Goal: Information Seeking & Learning: Understand process/instructions

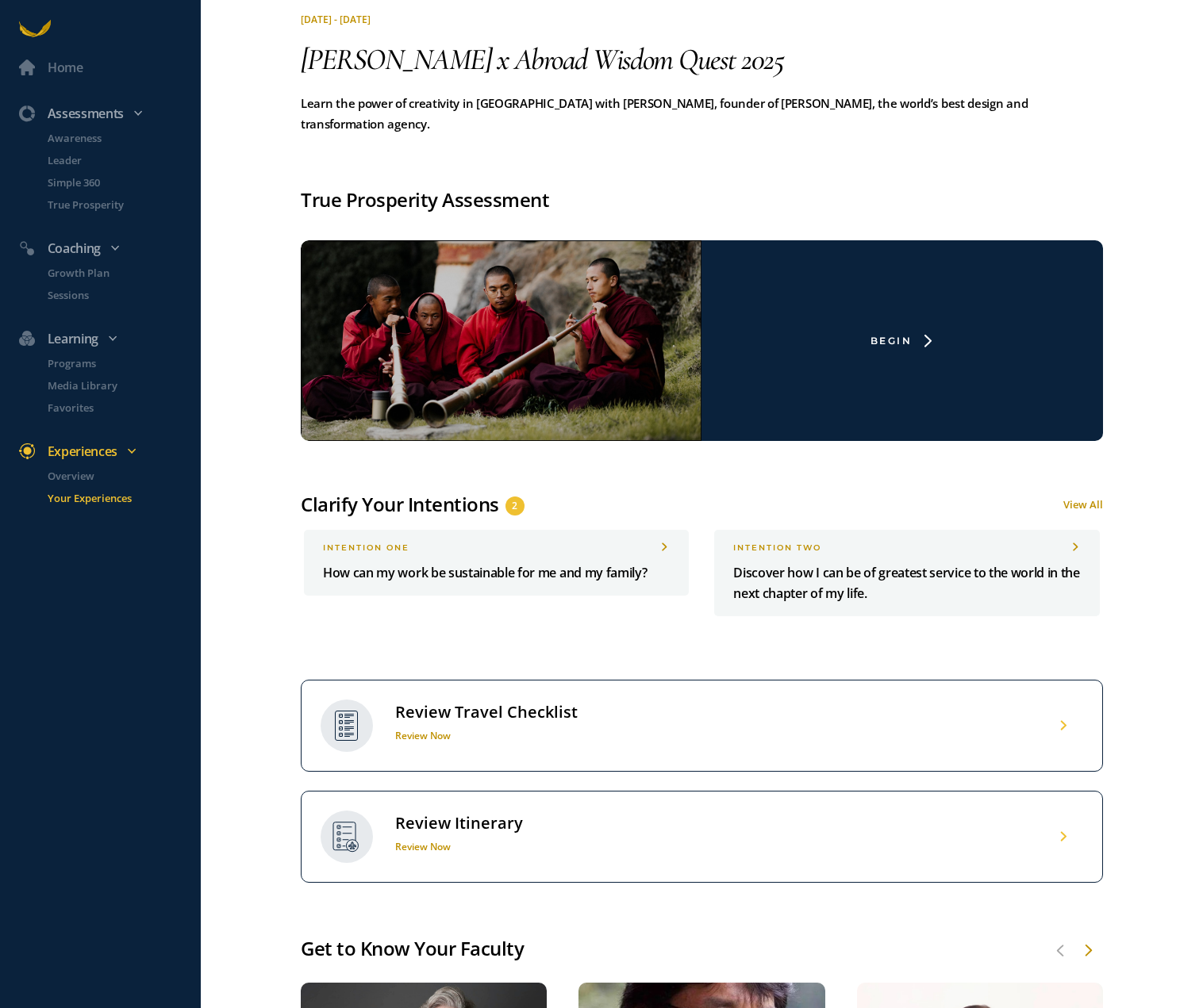
scroll to position [585, 0]
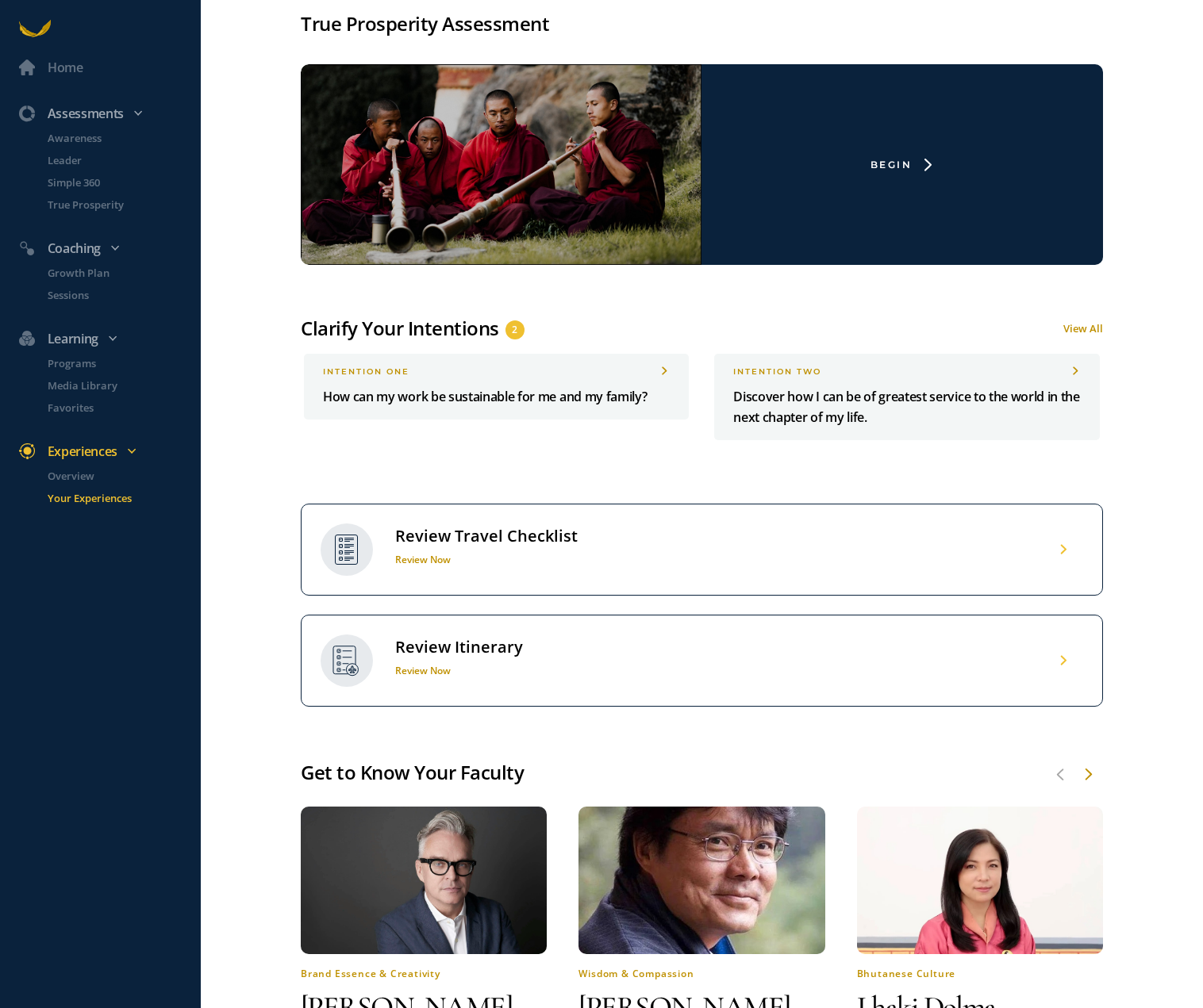
click at [515, 637] on div "Review Itinerary" at bounding box center [459, 647] width 128 height 21
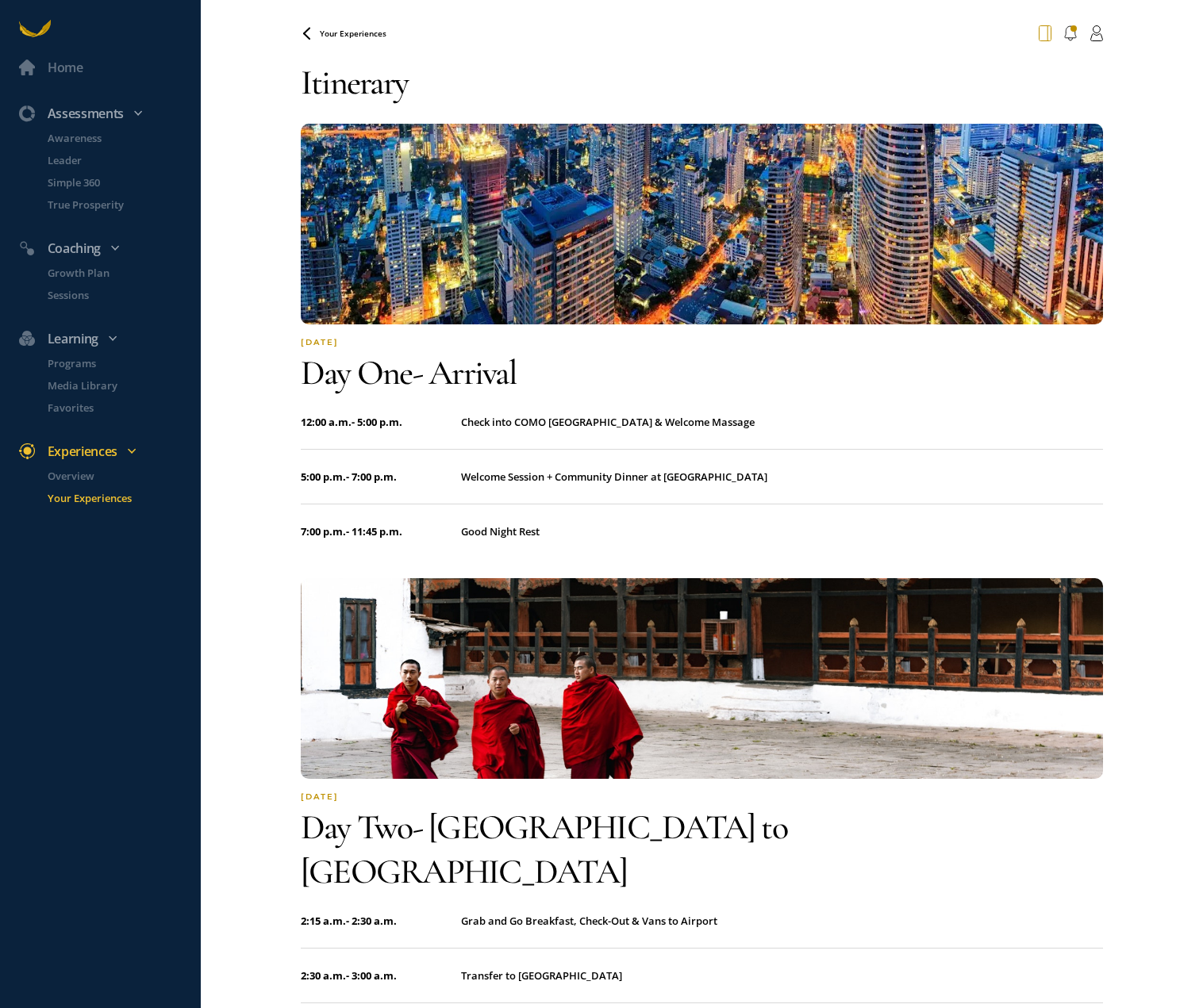
click at [1045, 34] on icon at bounding box center [1045, 33] width 12 height 16
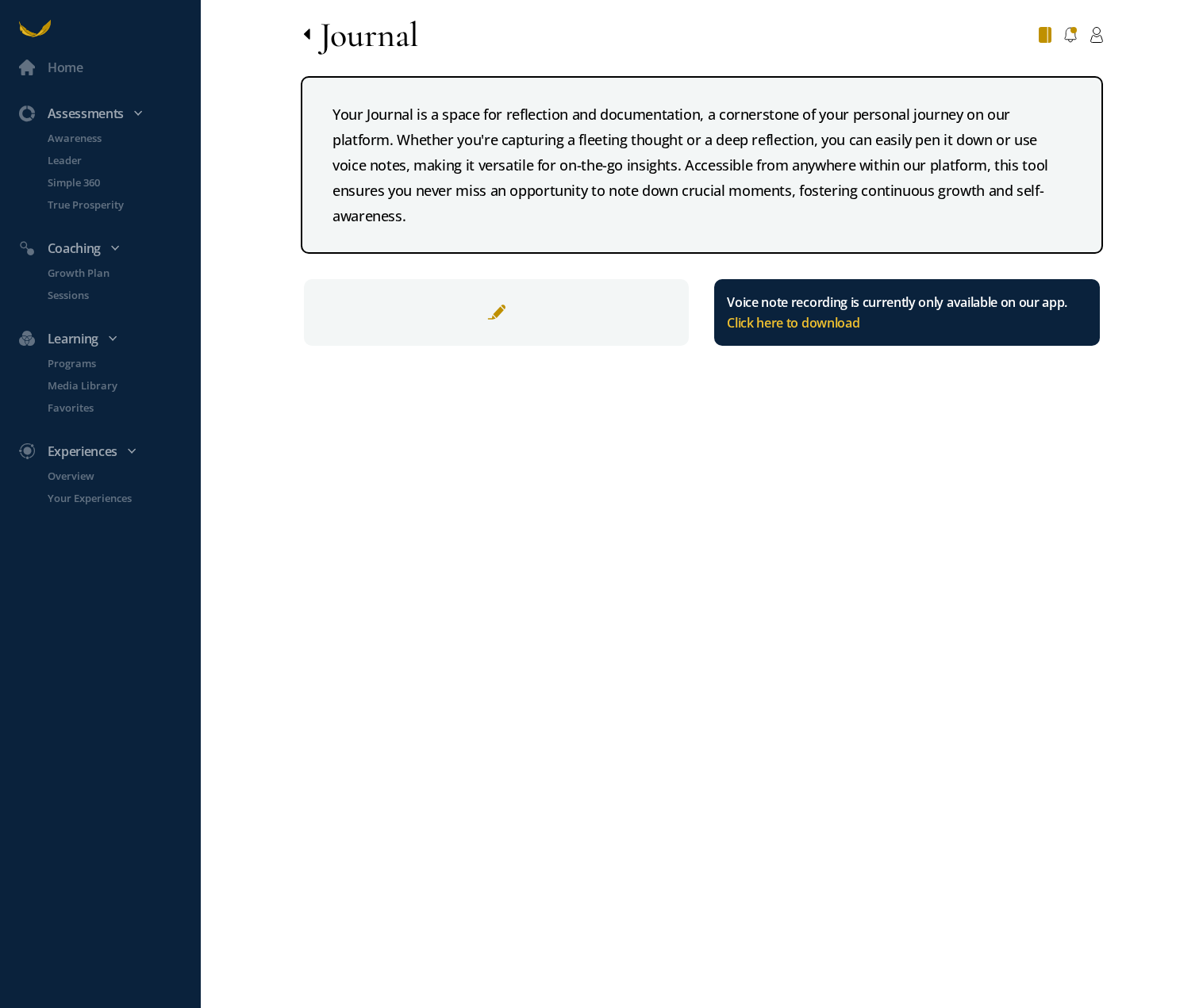
click at [306, 32] on icon at bounding box center [306, 34] width 6 height 11
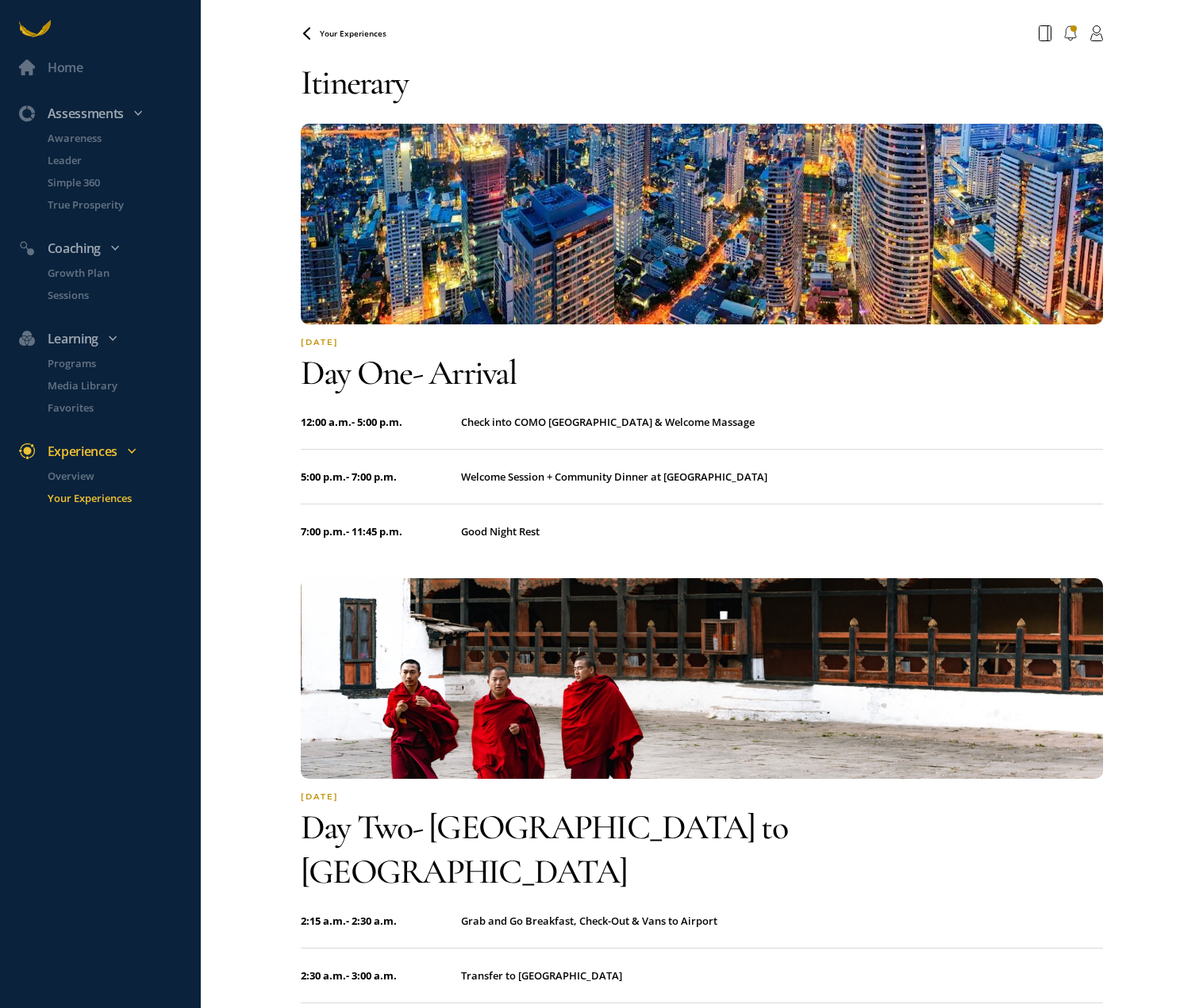
click at [346, 34] on span "Your Experiences" at bounding box center [353, 33] width 67 height 11
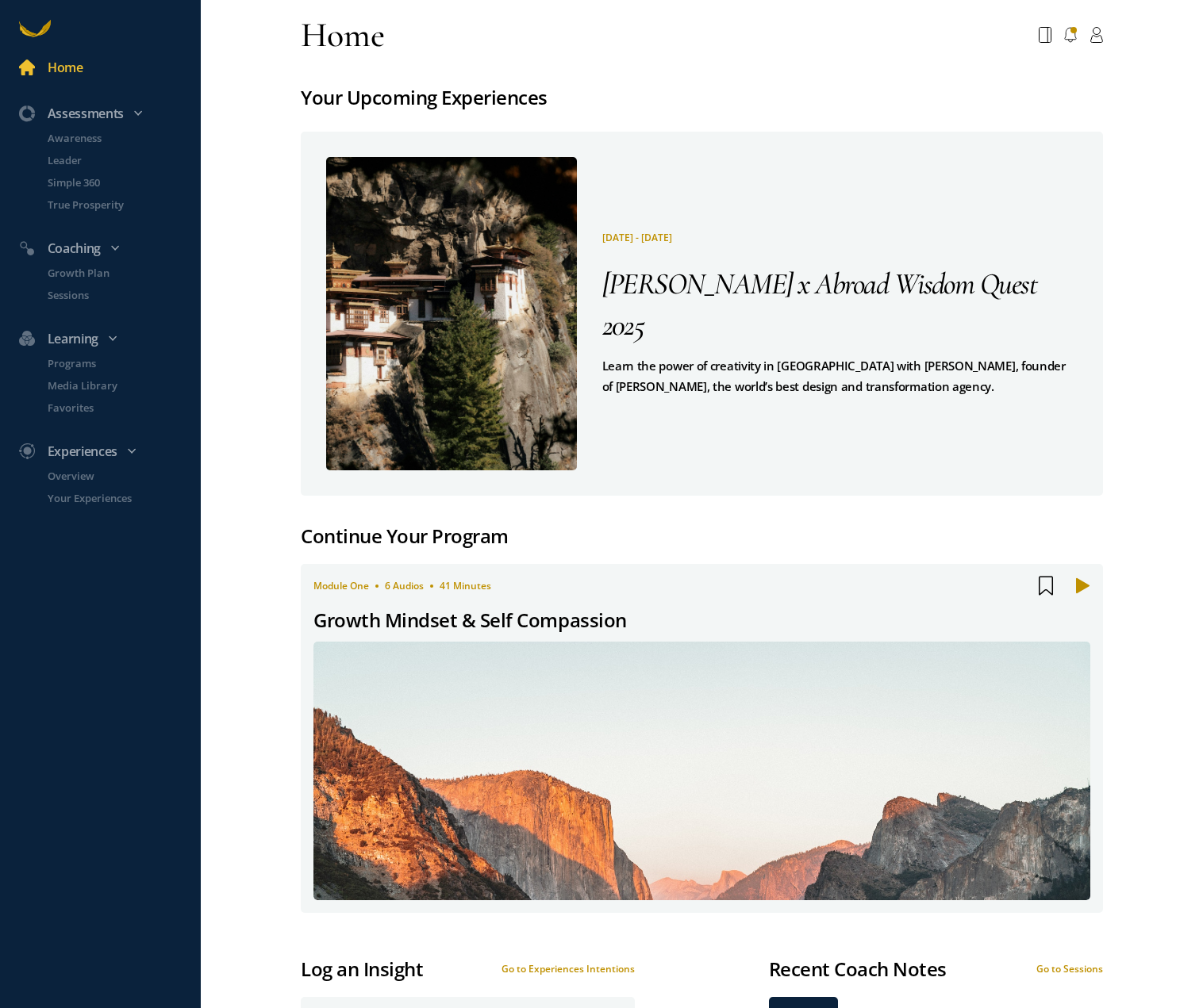
click at [773, 307] on span "[PERSON_NAME] x Abroad Wisdom Quest 2025" at bounding box center [819, 304] width 435 height 78
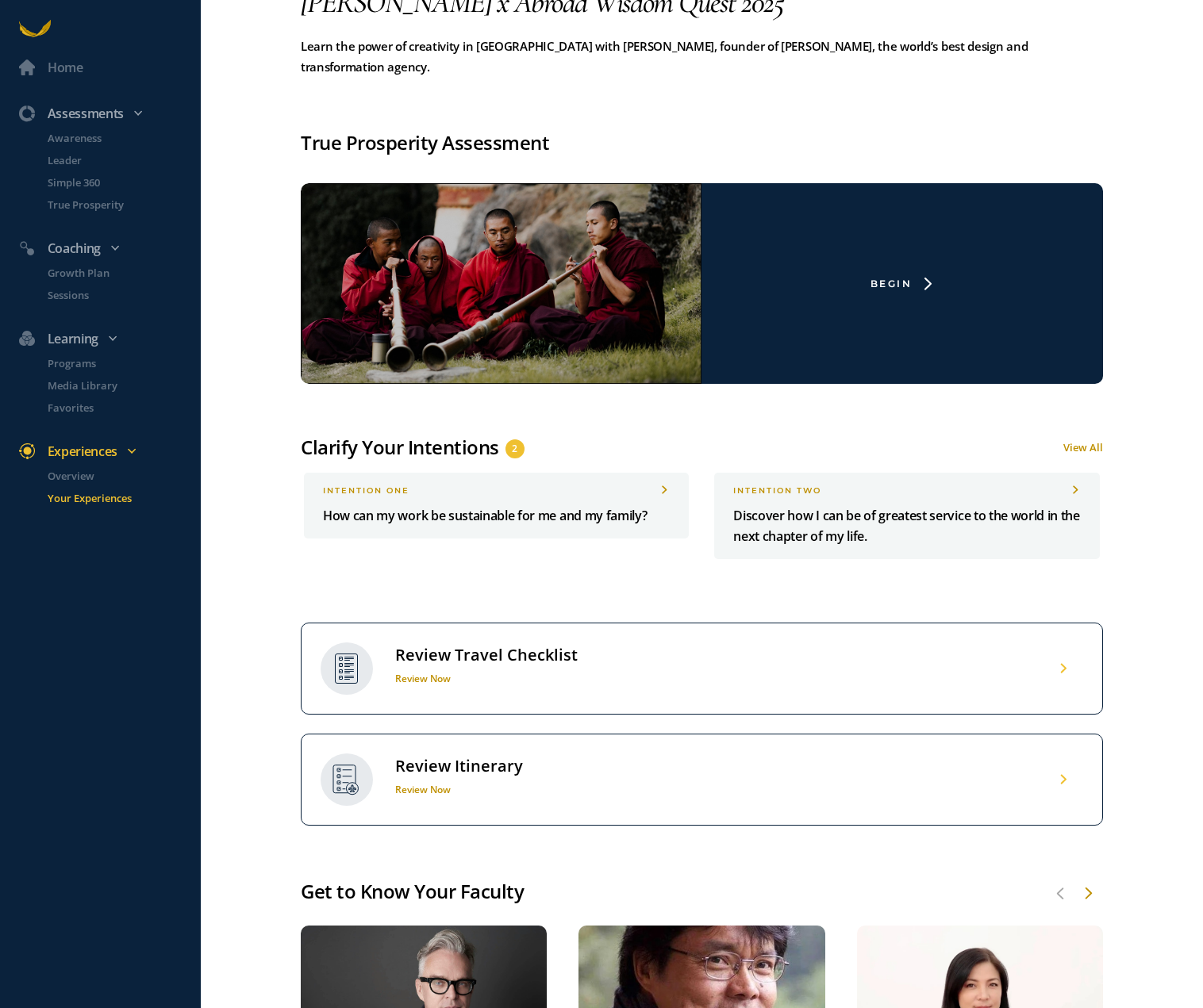
scroll to position [642, 0]
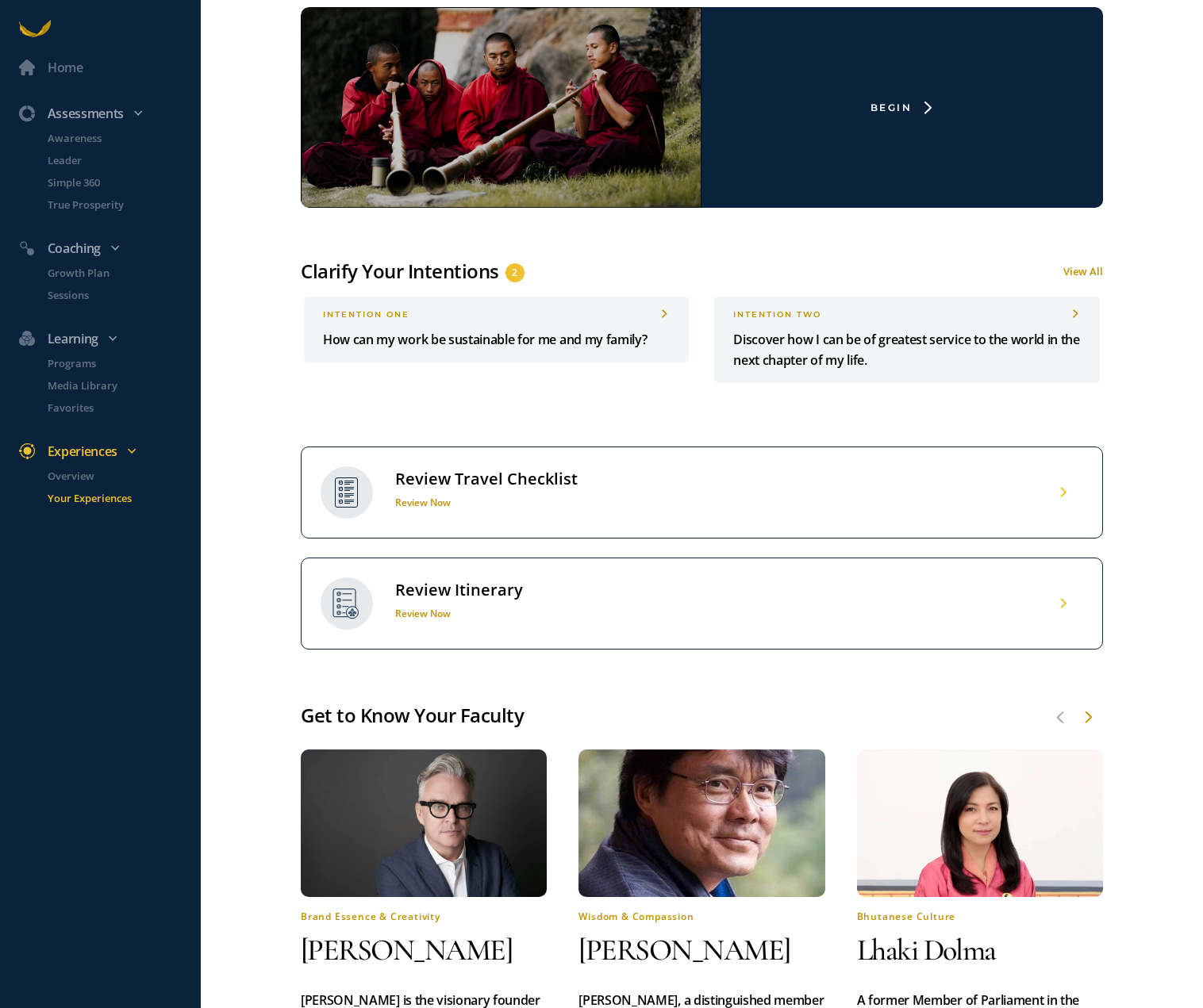
click at [513, 580] on div "Review Itinerary" at bounding box center [459, 590] width 128 height 21
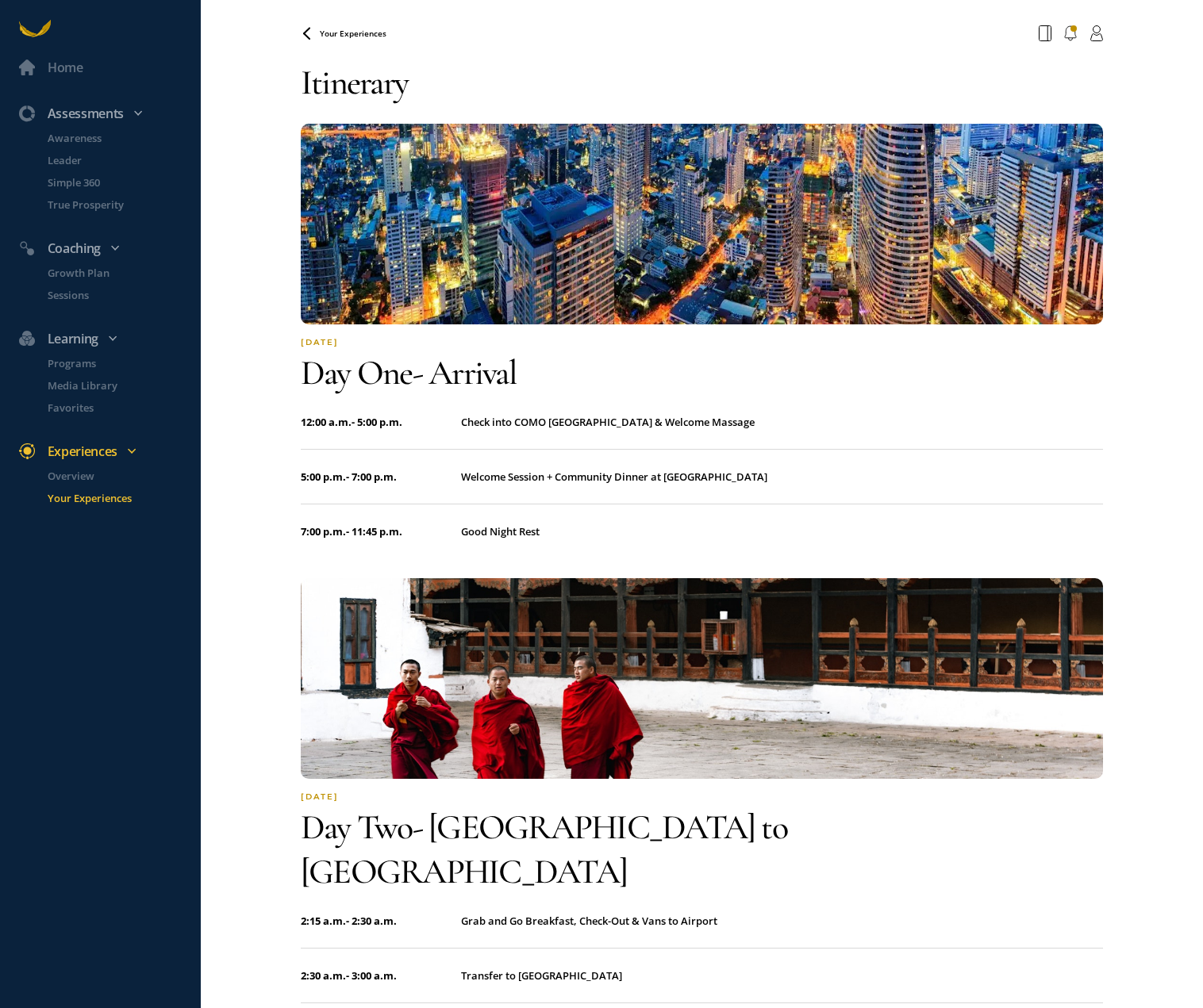
click at [261, 138] on div "Home Assessments Awareness Leader Simple 360 True Prosperity Coaching Growth Pl…" at bounding box center [602, 504] width 1203 height 1008
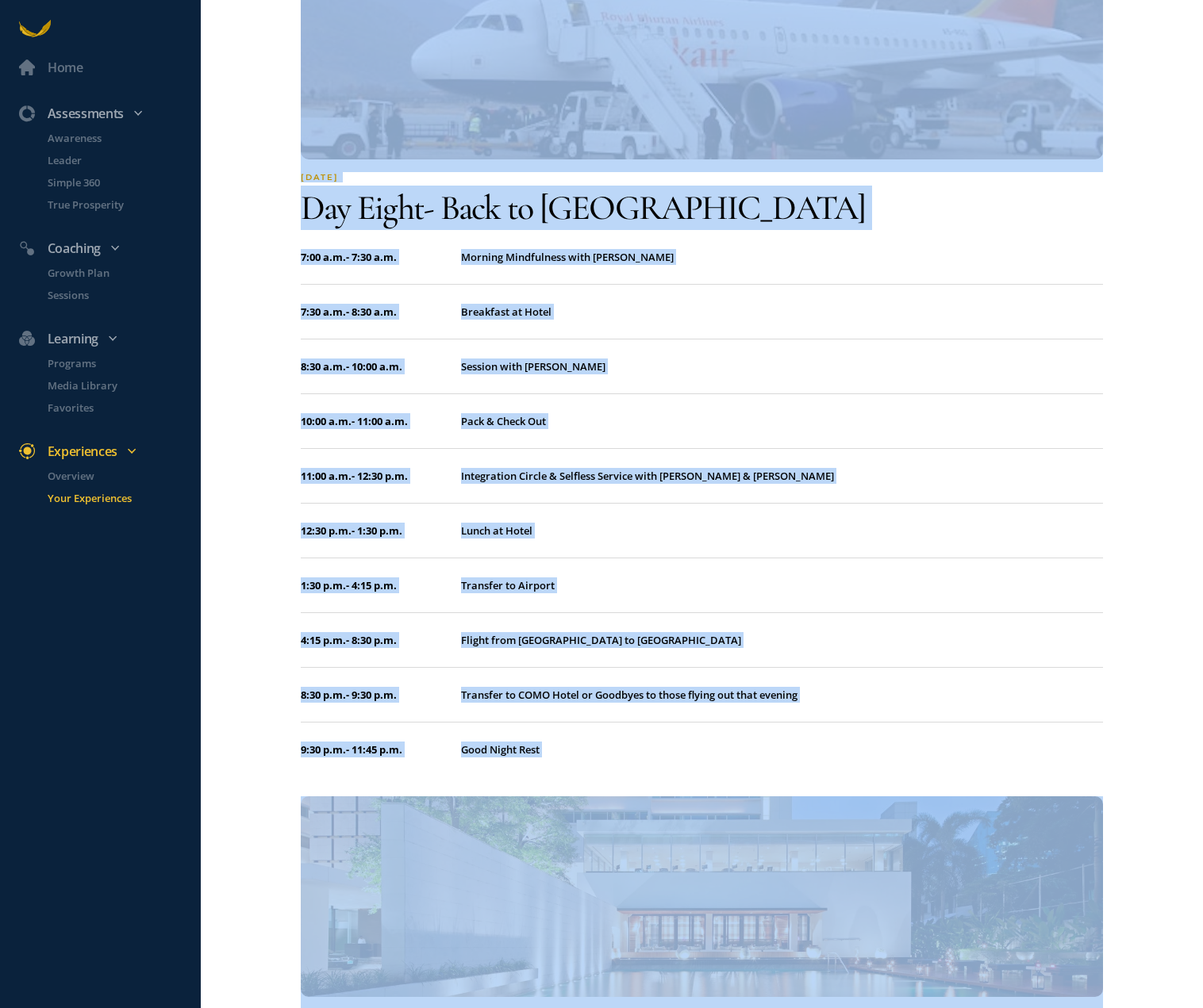
scroll to position [6251, 0]
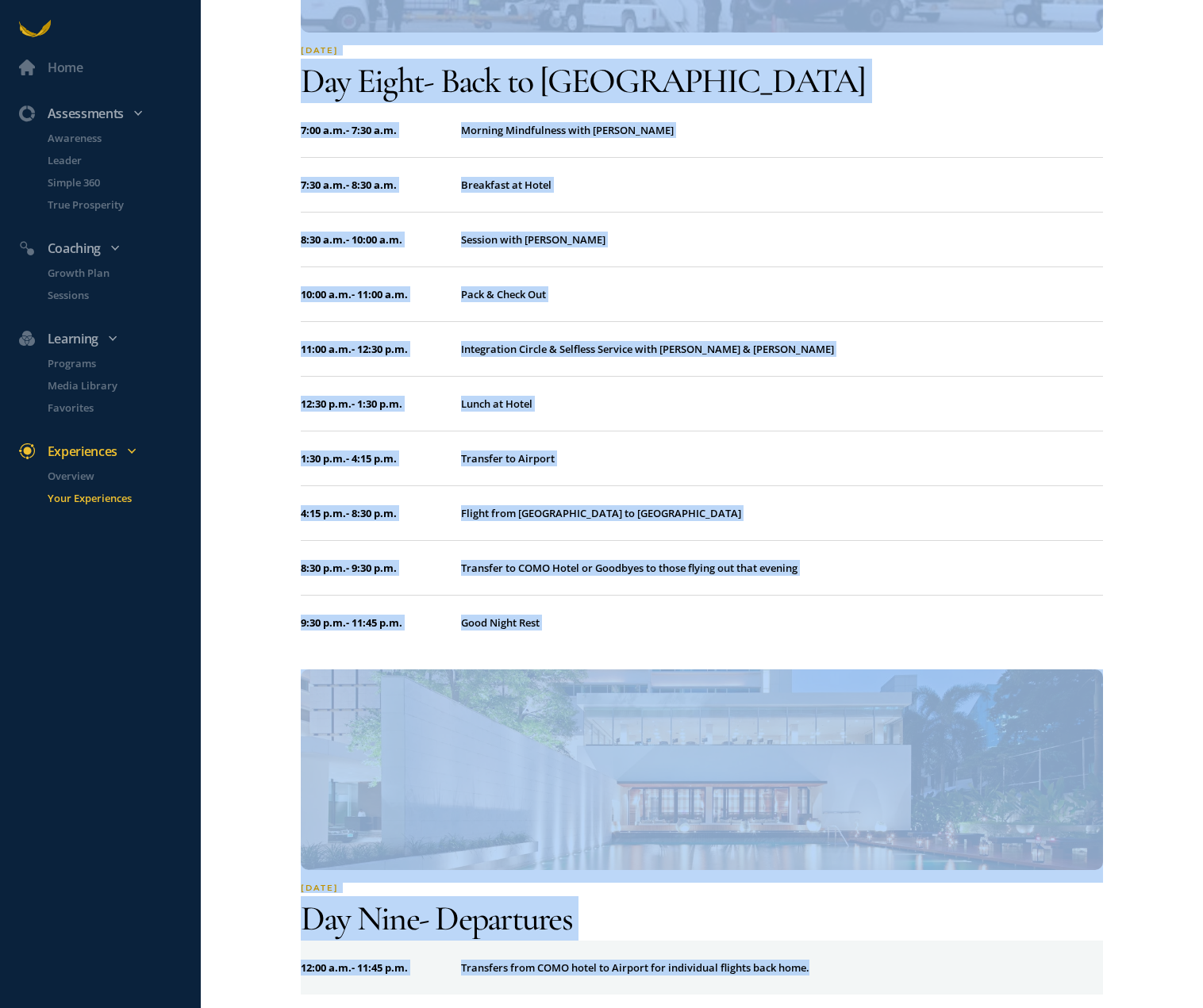
drag, startPoint x: 302, startPoint y: 76, endPoint x: 850, endPoint y: 931, distance: 1015.5
copy div "Itinerary [DATE] Day one - Arrival 12:00 a.m. - 5:00 p.m. Check into COMO [GEOG…"
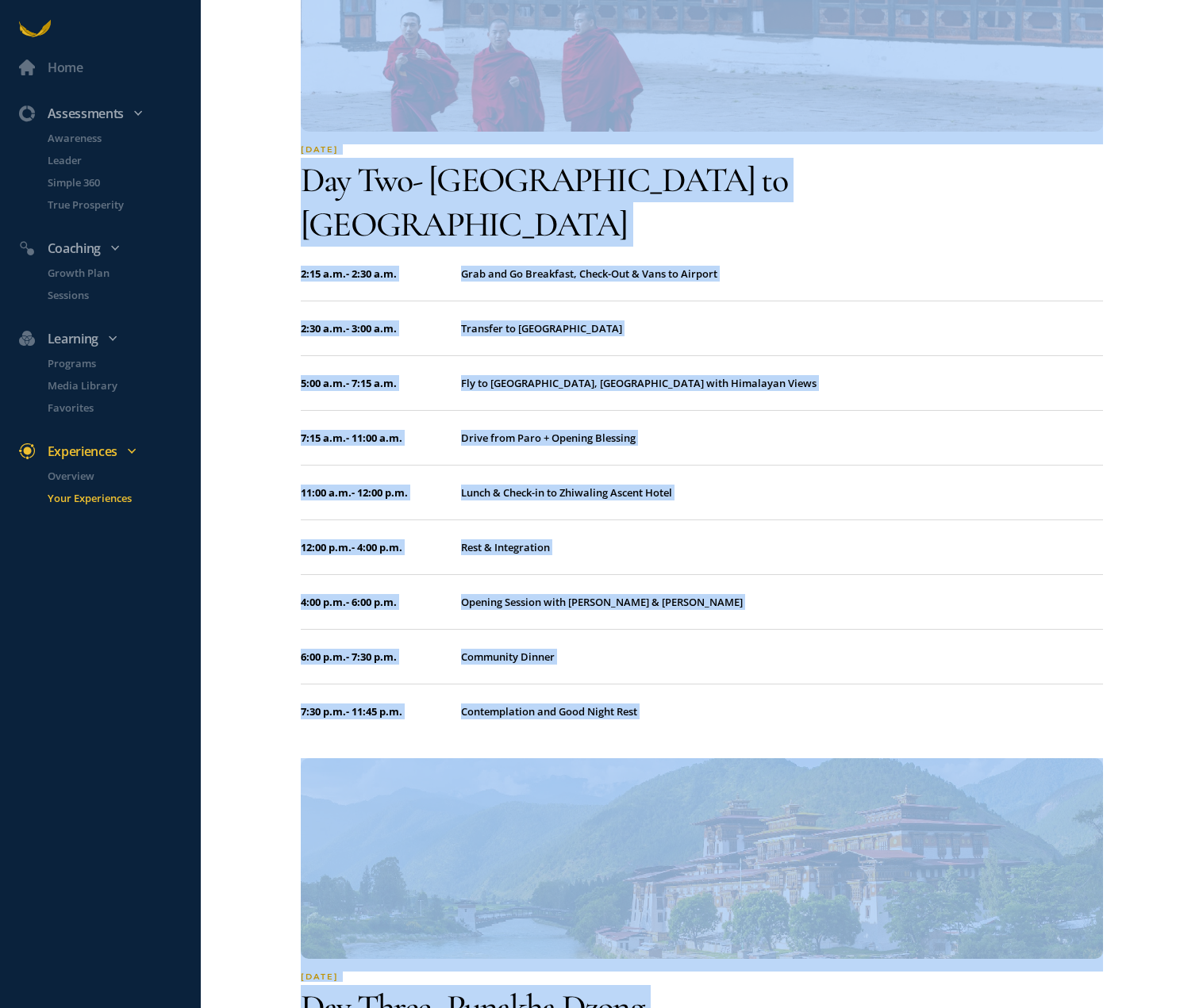
scroll to position [0, 0]
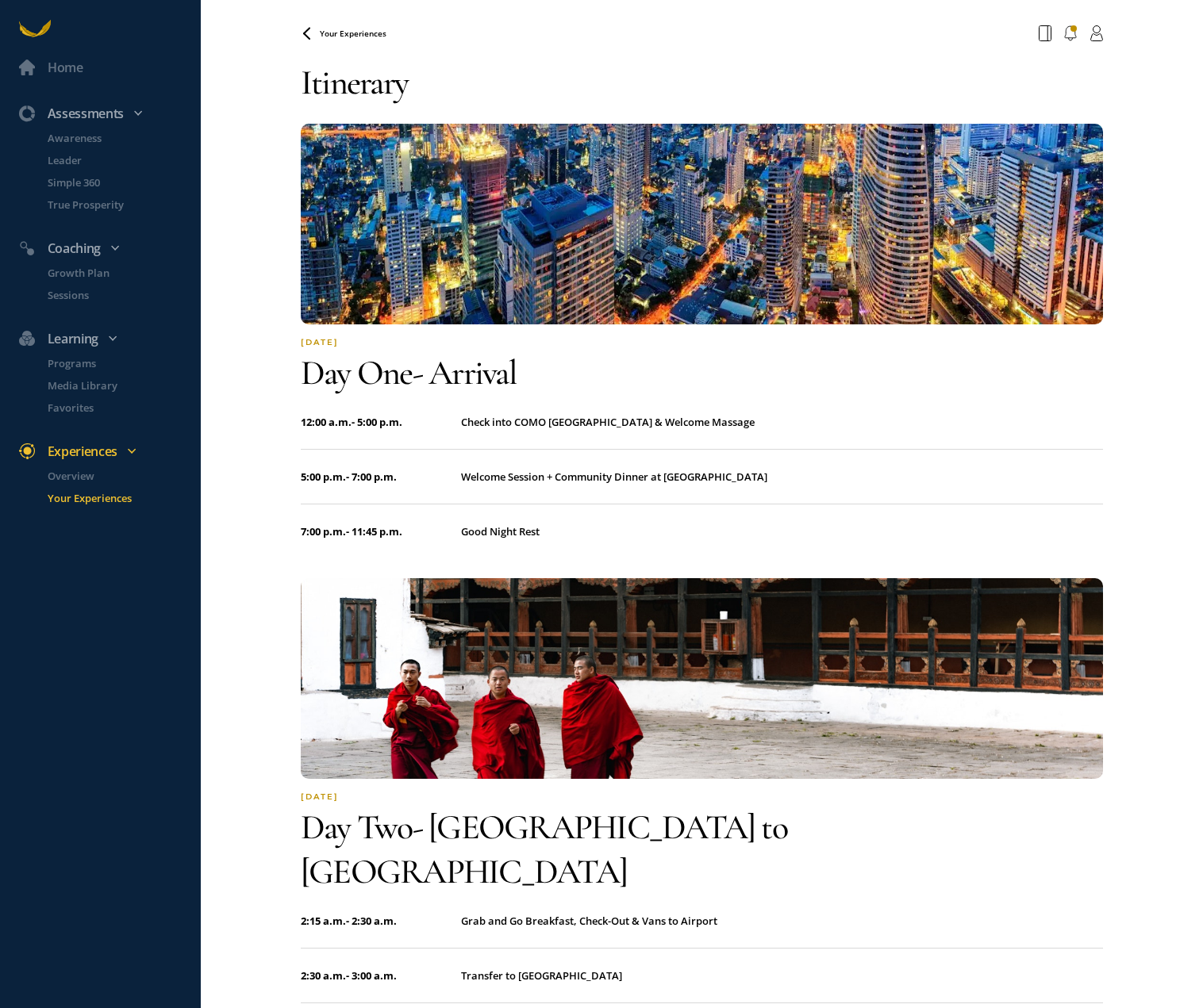
click at [354, 34] on span "Your Experiences" at bounding box center [353, 33] width 67 height 11
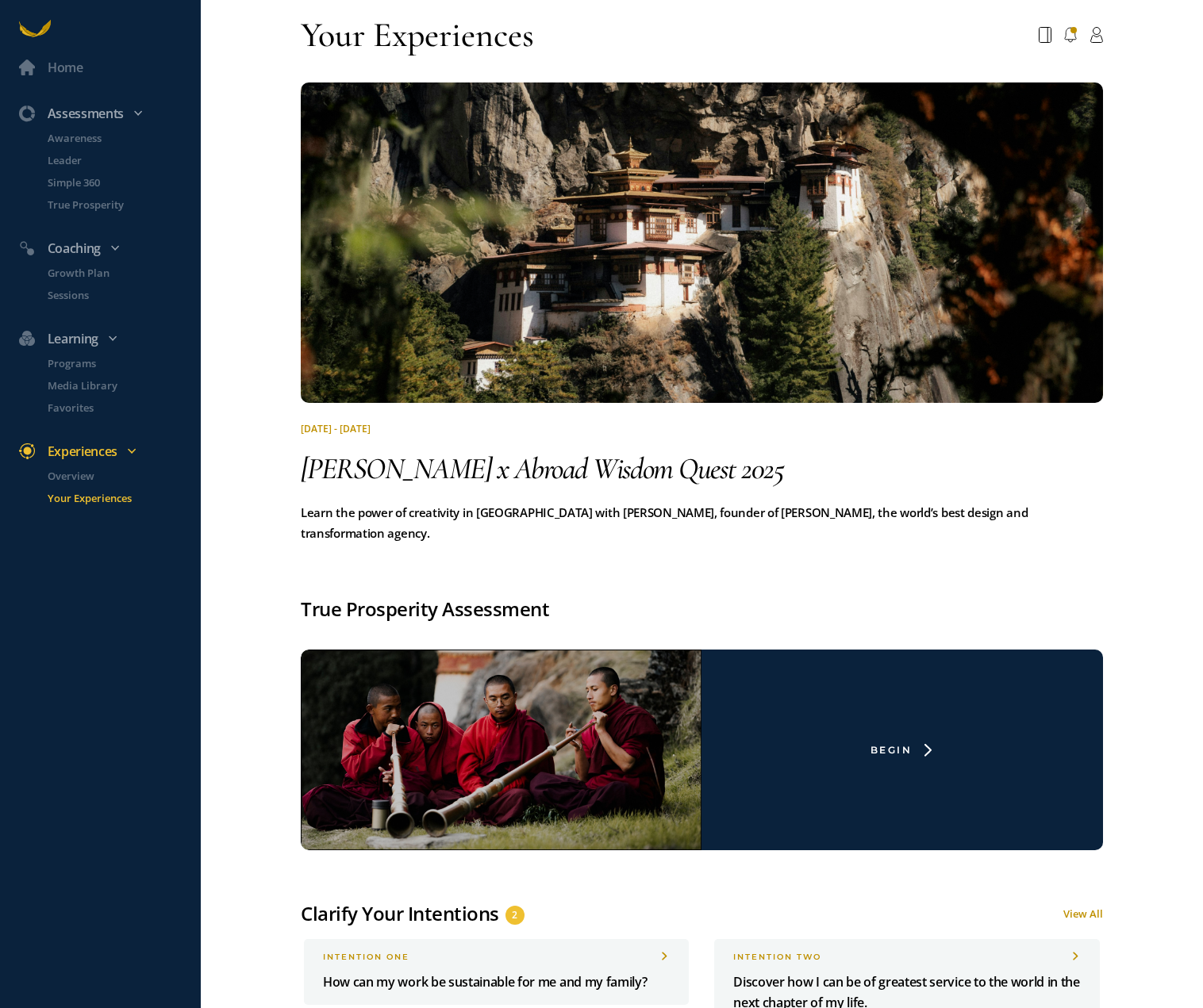
click at [619, 290] on img at bounding box center [701, 242] width 802 height 320
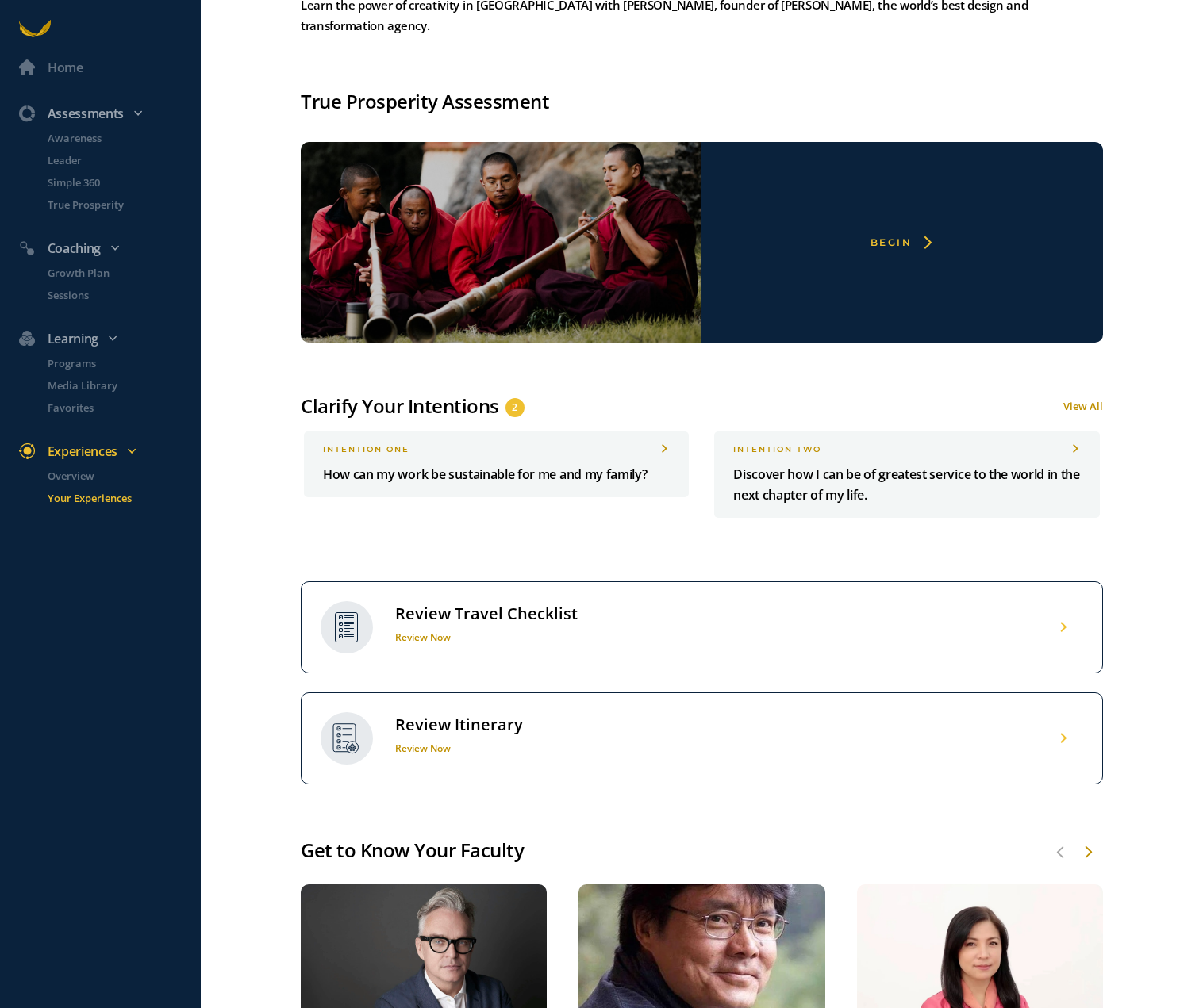
scroll to position [596, 0]
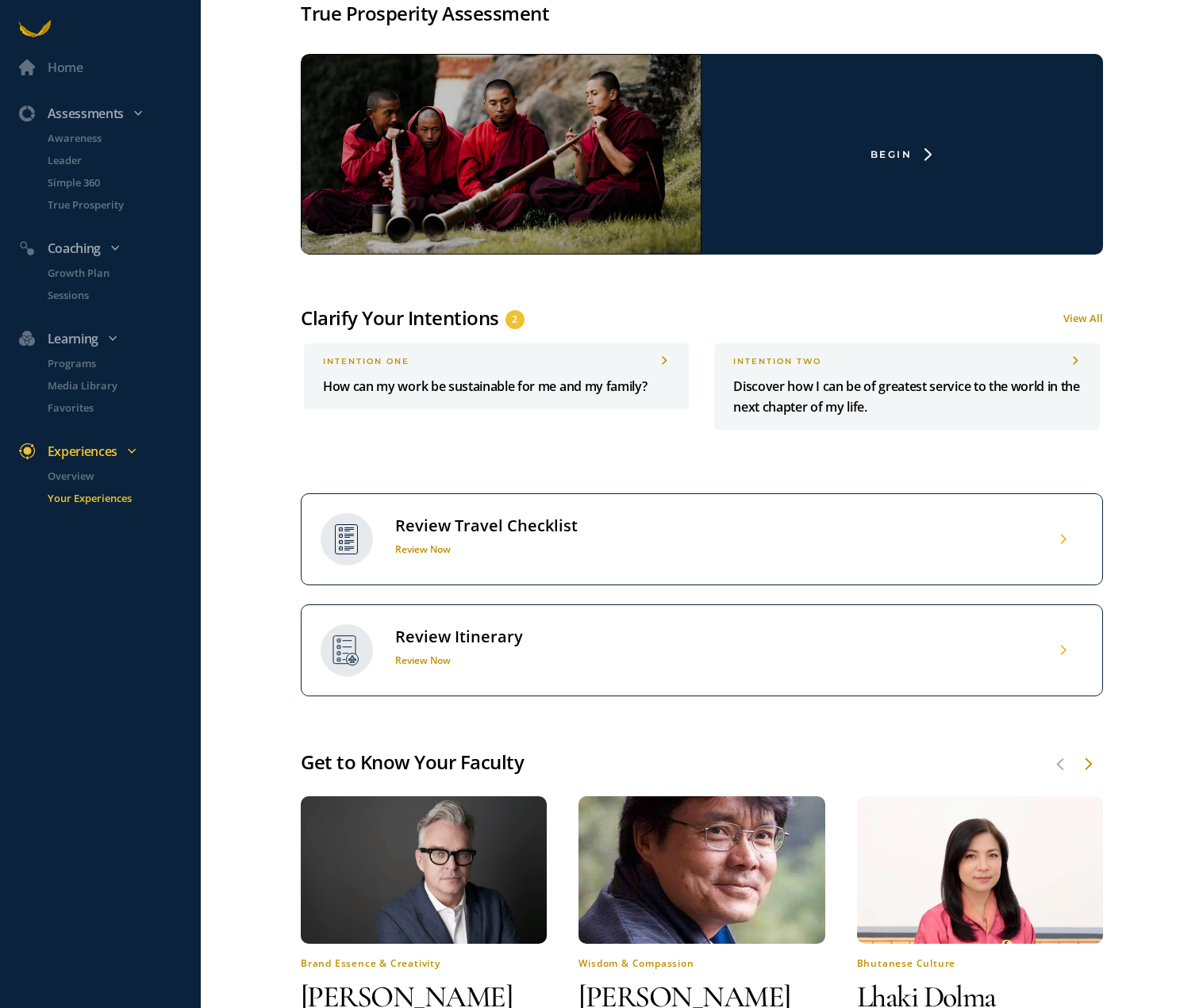
click at [475, 516] on div "Review Travel Checklist" at bounding box center [486, 525] width 182 height 21
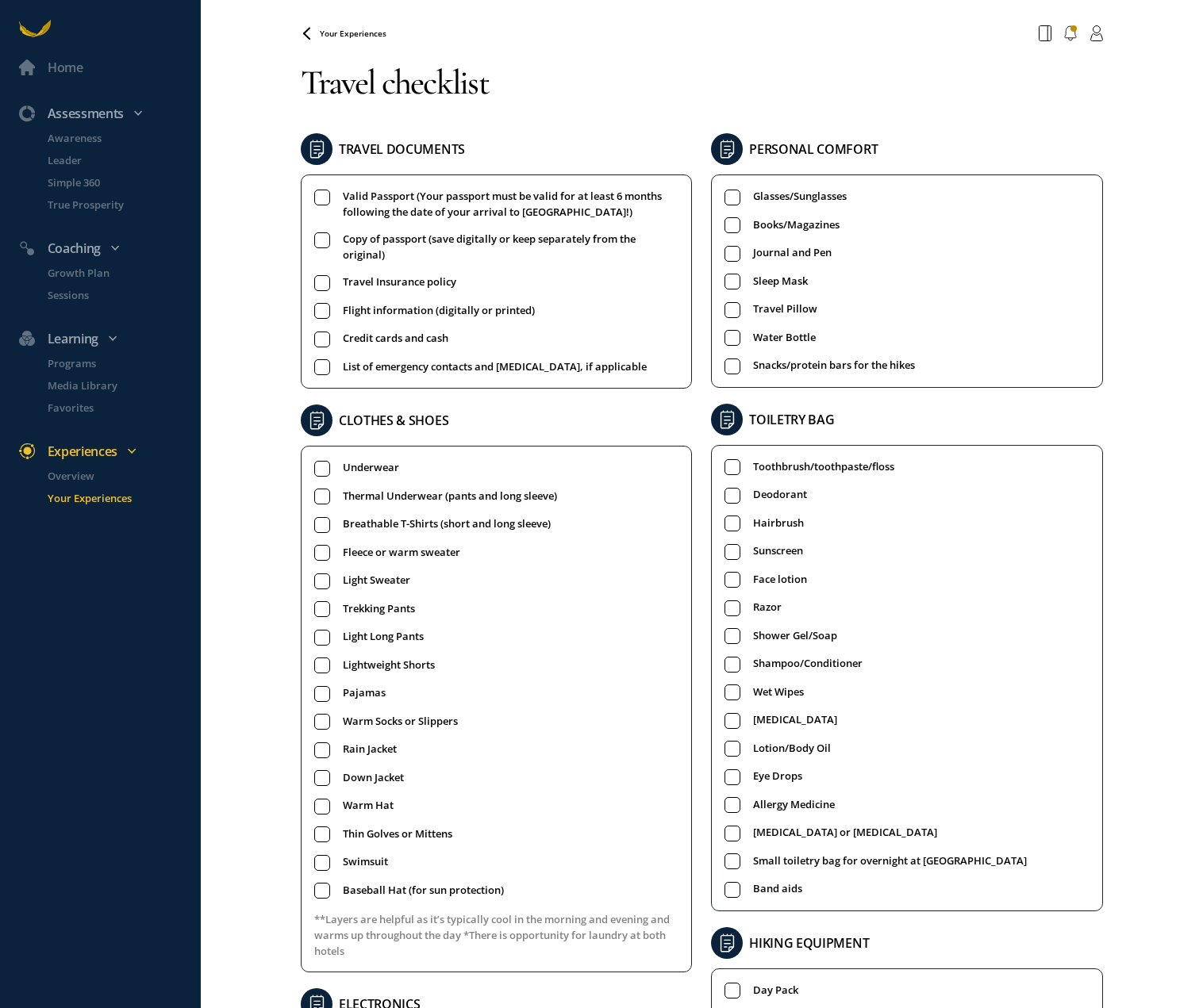
click at [1153, 471] on div "Home Assessments Awareness Leader Simple 360 True Prosperity Coaching Growth Pl…" at bounding box center [602, 504] width 1203 height 1008
